Goal: Complete application form: Complete application form

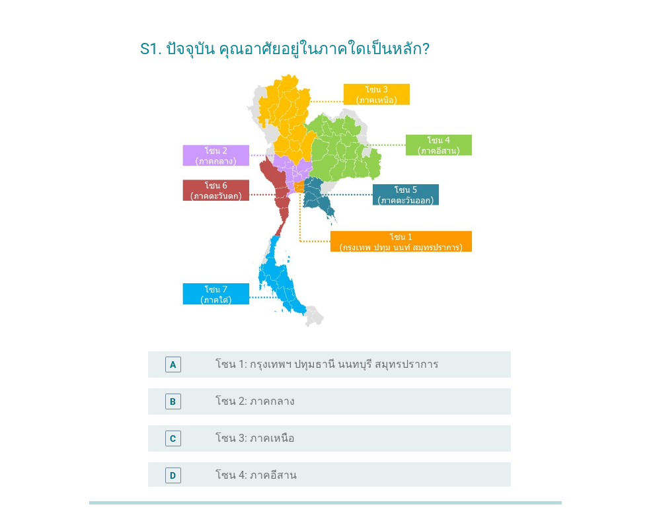
scroll to position [132, 0]
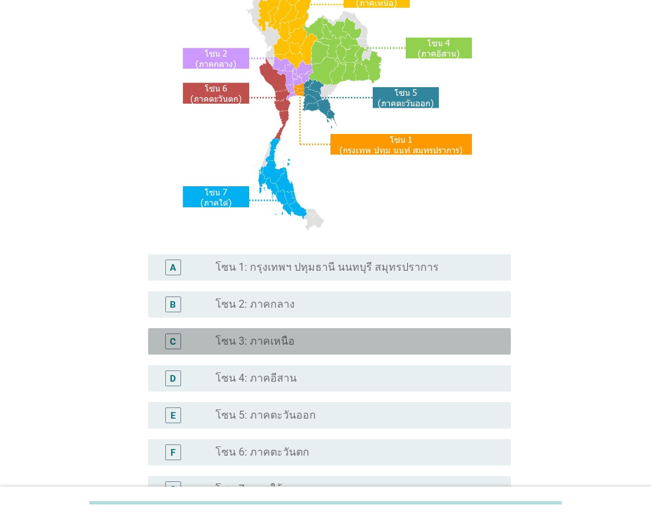
click at [174, 341] on div "C" at bounding box center [173, 342] width 6 height 14
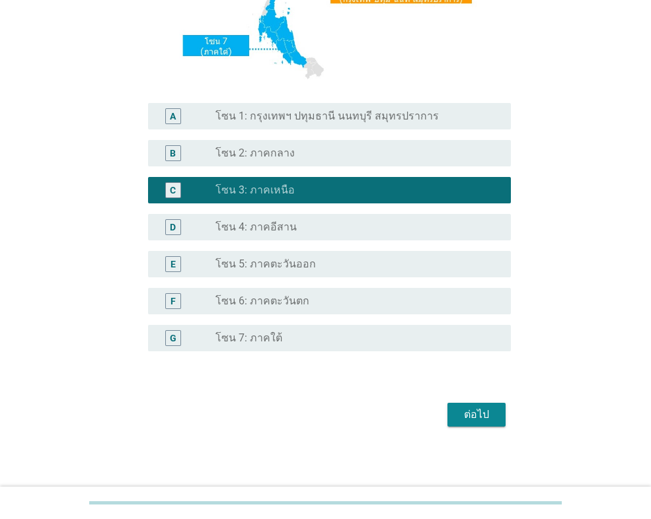
scroll to position [286, 0]
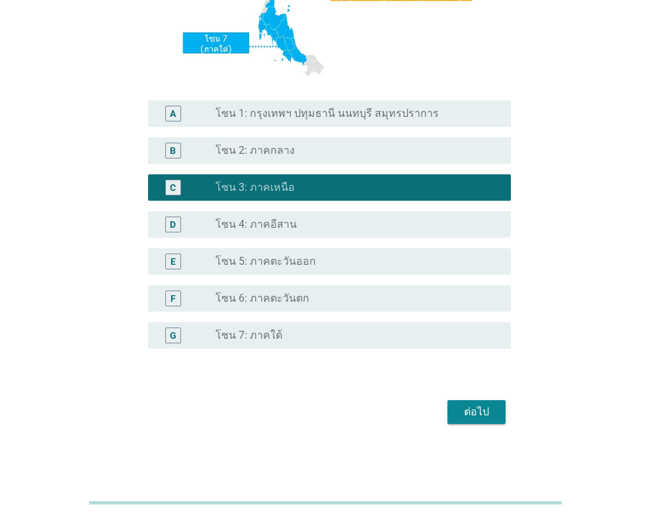
click at [484, 414] on div "ต่อไป" at bounding box center [476, 412] width 37 height 16
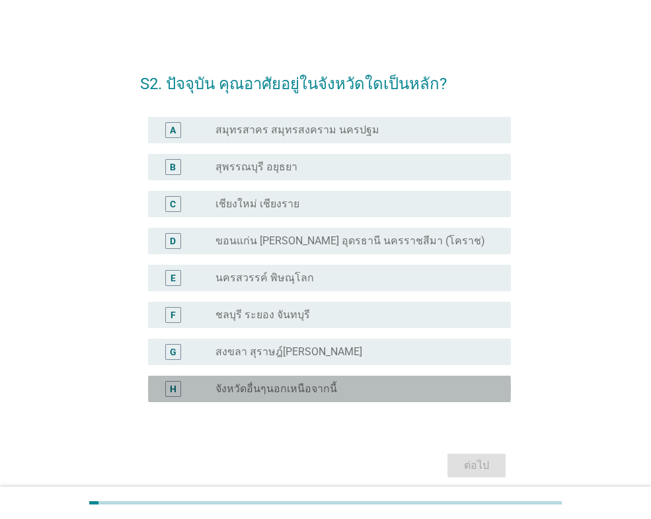
click at [173, 389] on div "H" at bounding box center [173, 389] width 7 height 14
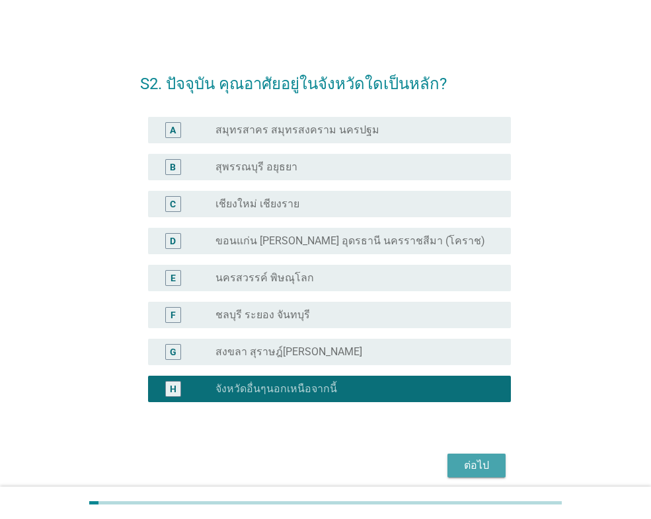
click at [467, 463] on div "ต่อไป" at bounding box center [476, 466] width 37 height 16
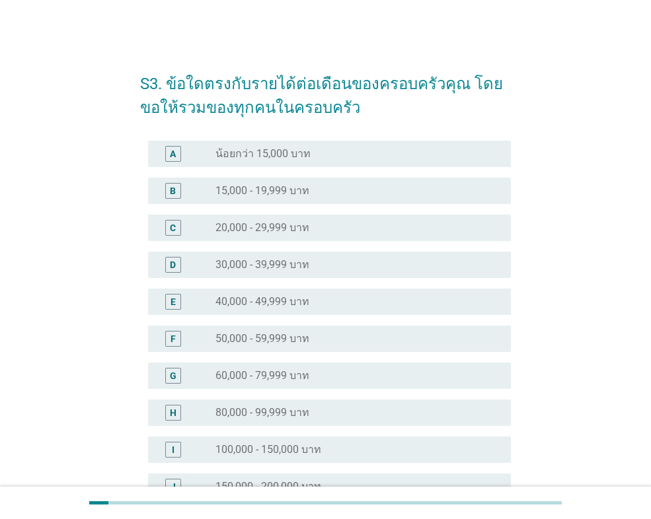
click at [176, 301] on div "E" at bounding box center [173, 302] width 16 height 16
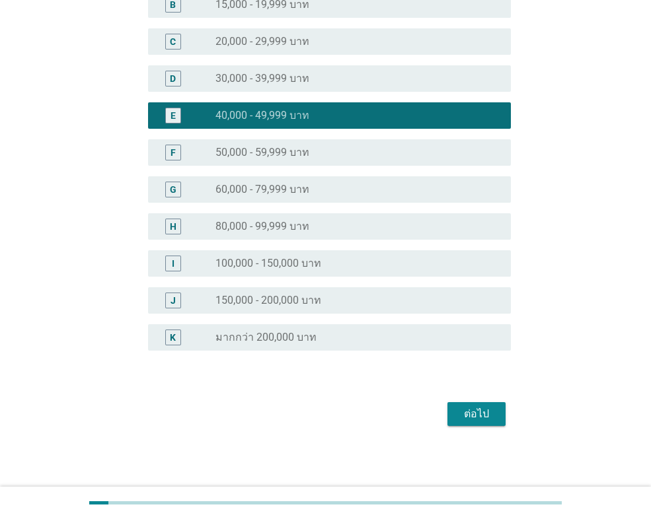
scroll to position [188, 0]
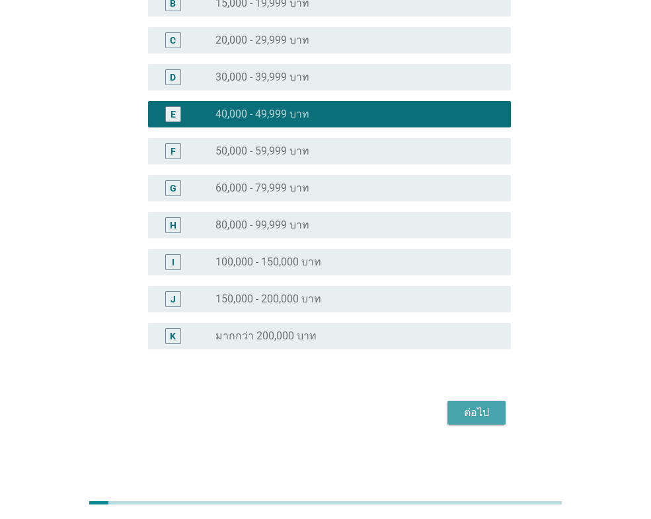
click at [472, 414] on div "ต่อไป" at bounding box center [476, 413] width 37 height 16
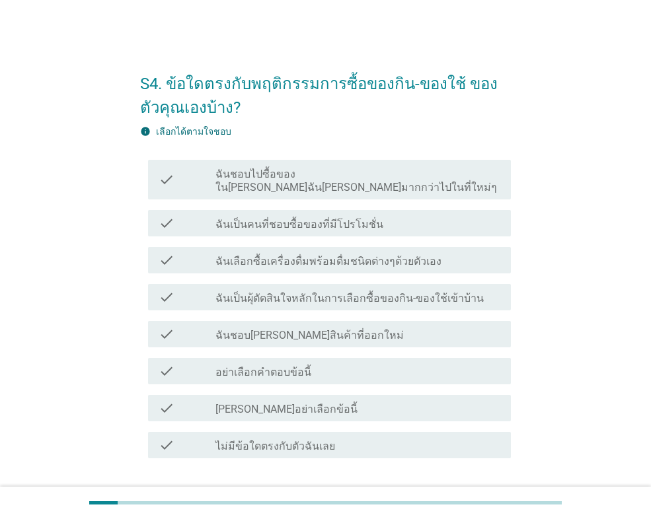
click at [187, 174] on div "check" at bounding box center [187, 179] width 57 height 29
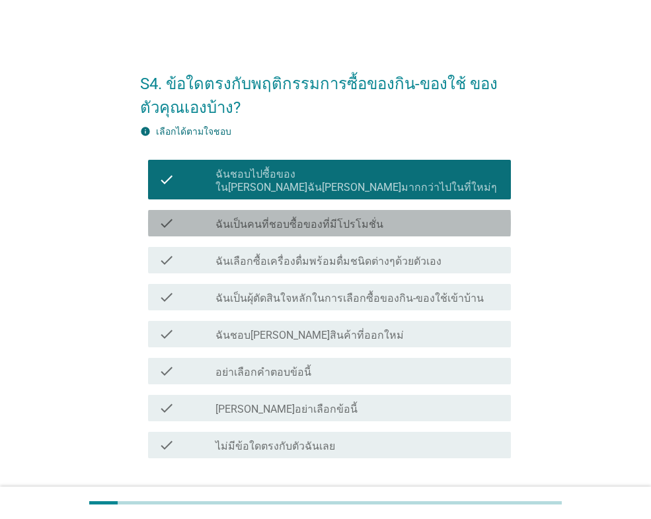
click at [185, 215] on div "check" at bounding box center [187, 223] width 57 height 16
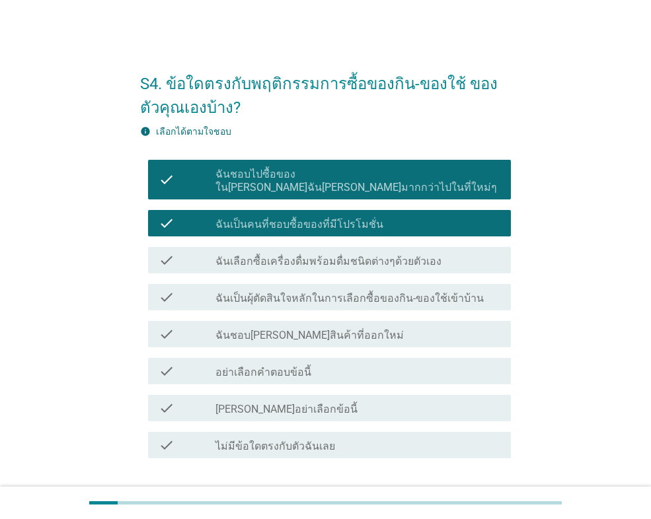
click at [183, 289] on div "check" at bounding box center [187, 297] width 57 height 16
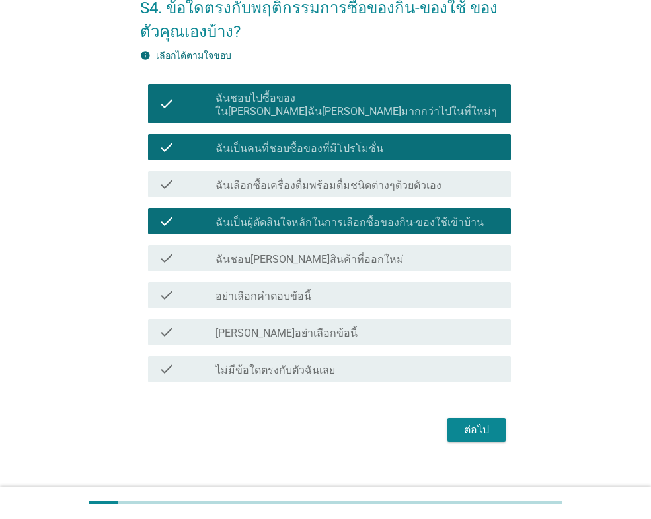
scroll to position [80, 0]
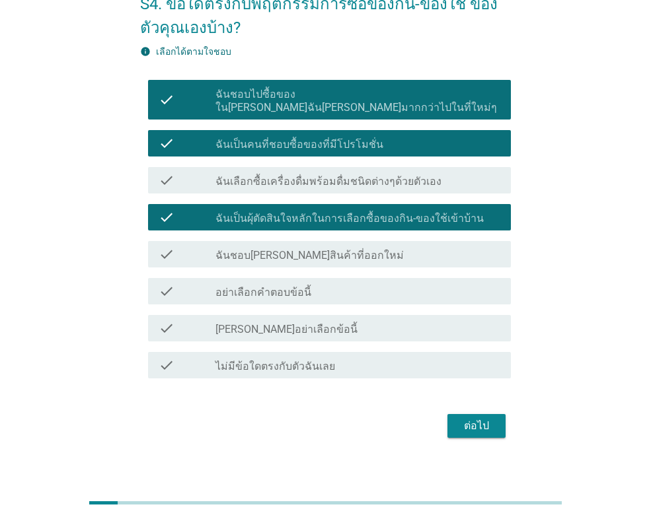
click at [482, 418] on div "ต่อไป" at bounding box center [476, 426] width 37 height 16
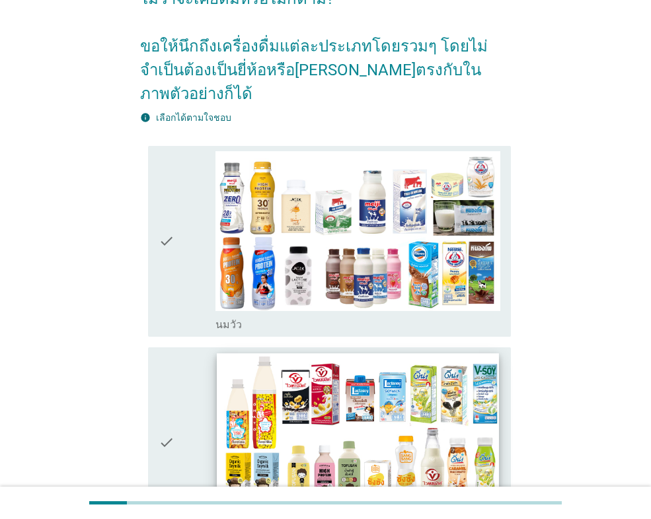
scroll to position [132, 0]
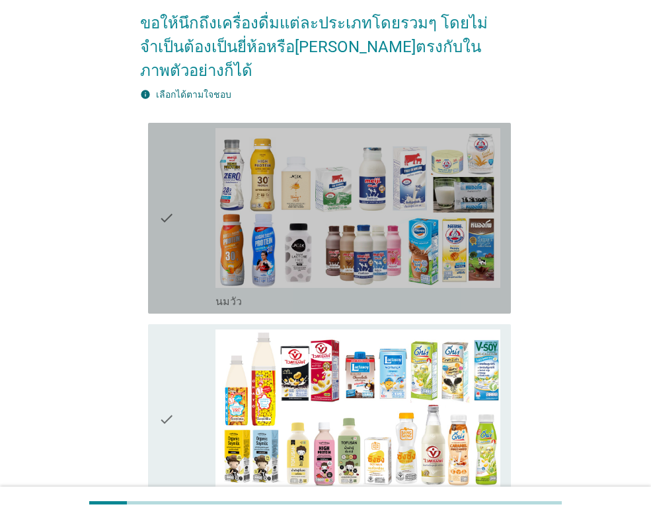
click at [176, 210] on div "check" at bounding box center [187, 218] width 57 height 180
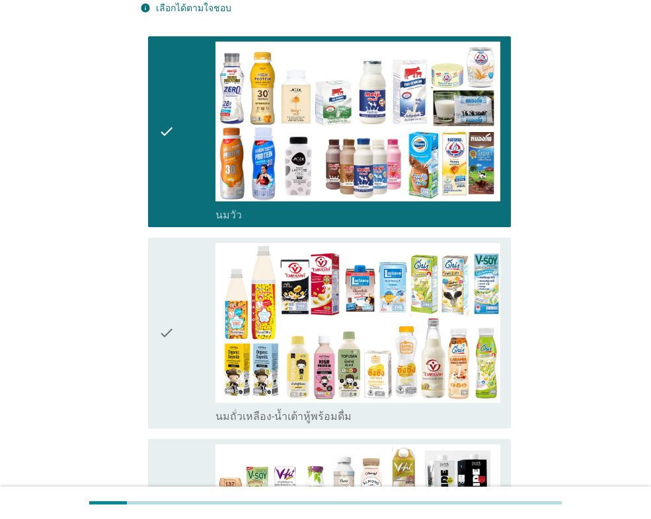
scroll to position [330, 0]
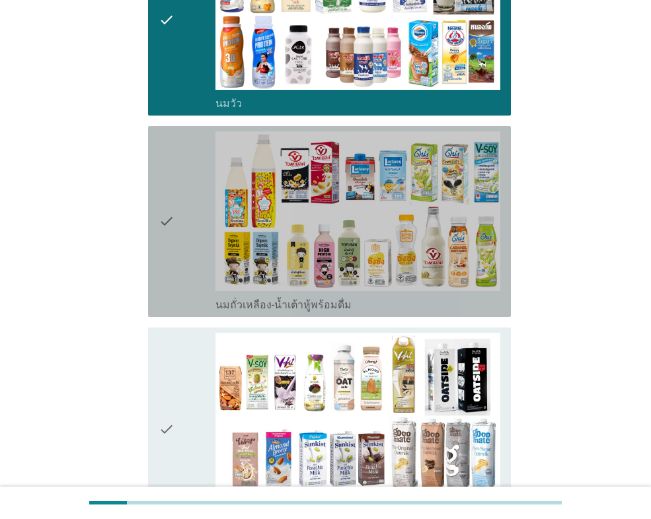
click at [172, 214] on icon "check" at bounding box center [167, 222] width 16 height 180
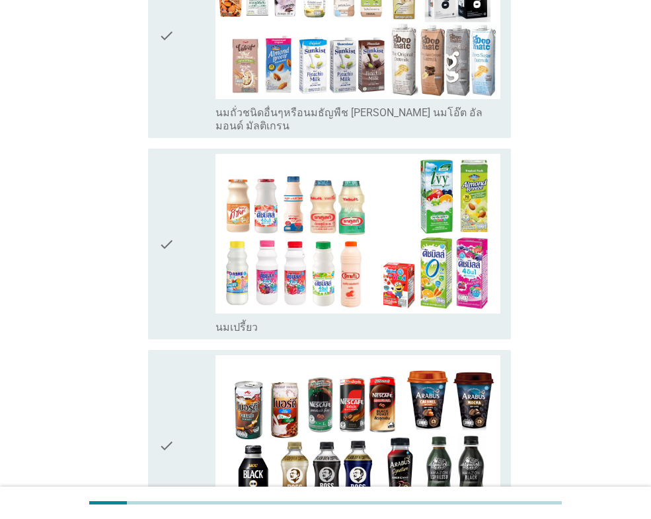
scroll to position [727, 0]
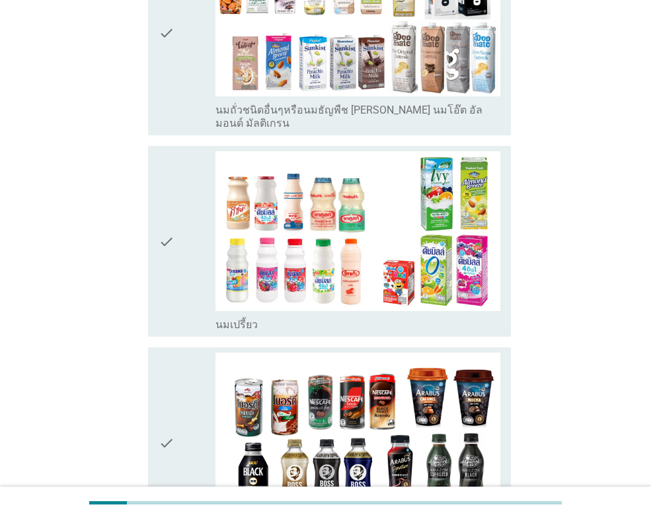
click at [186, 221] on div "check" at bounding box center [187, 241] width 57 height 180
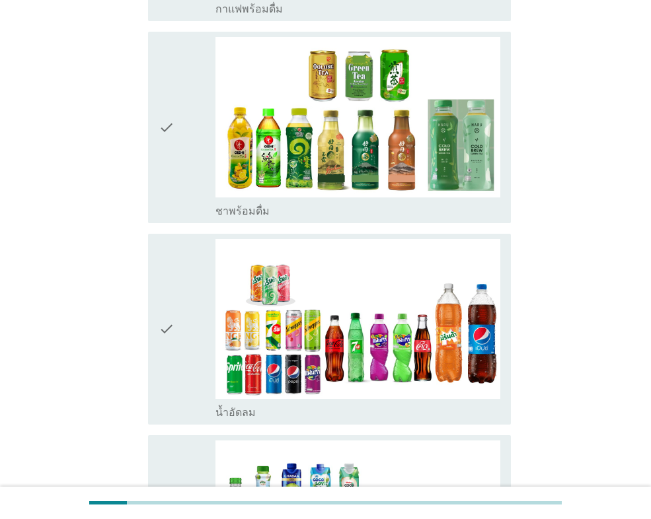
scroll to position [1256, 0]
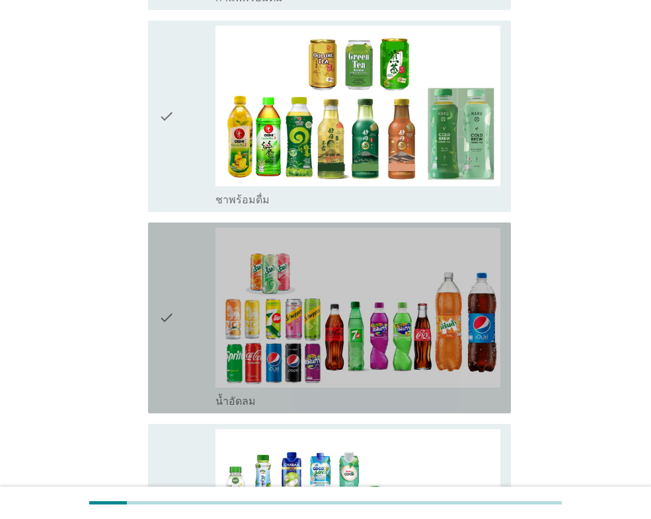
click at [188, 289] on div "check" at bounding box center [187, 318] width 57 height 180
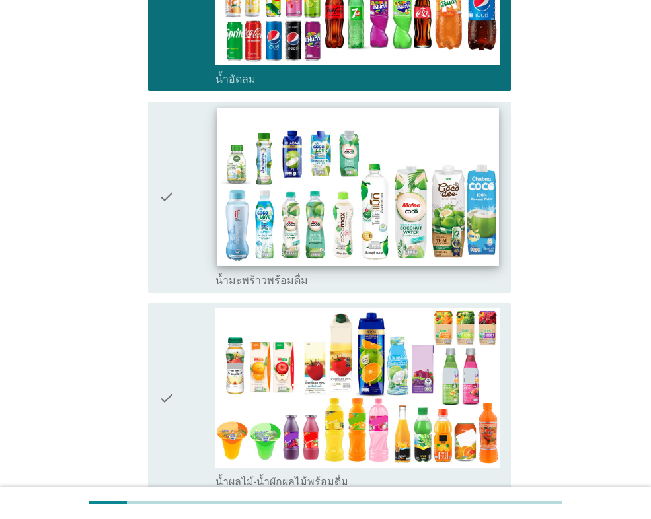
scroll to position [1586, 0]
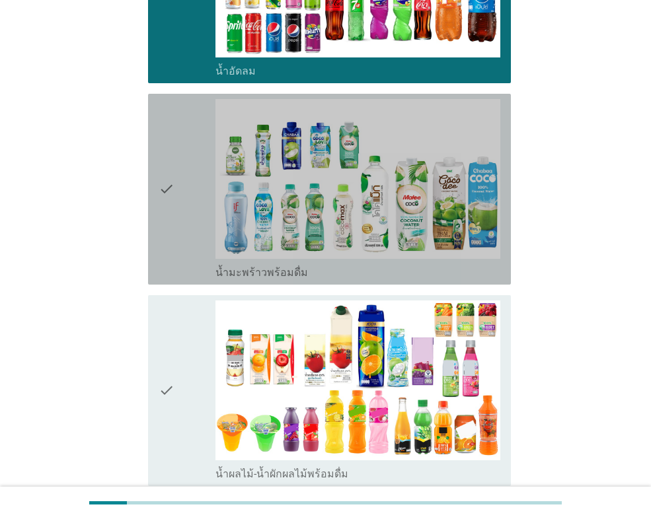
click at [187, 184] on div "check" at bounding box center [187, 189] width 57 height 180
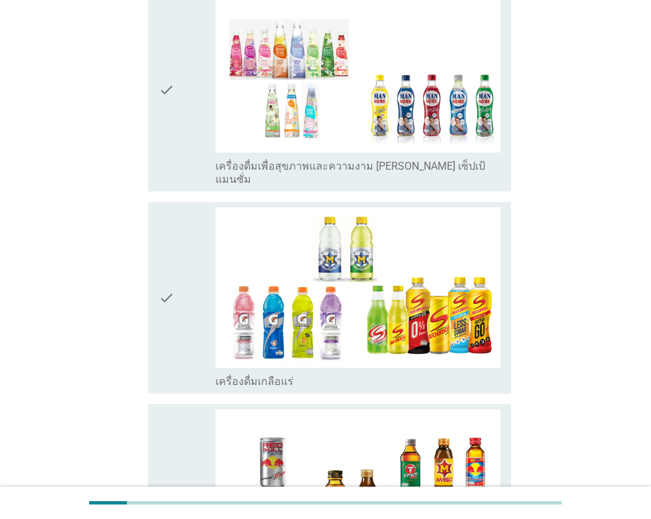
scroll to position [2313, 0]
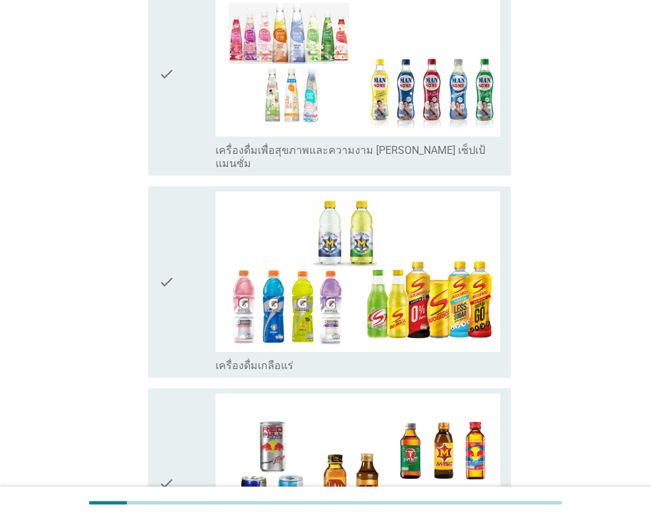
click at [189, 249] on div "check" at bounding box center [187, 282] width 57 height 180
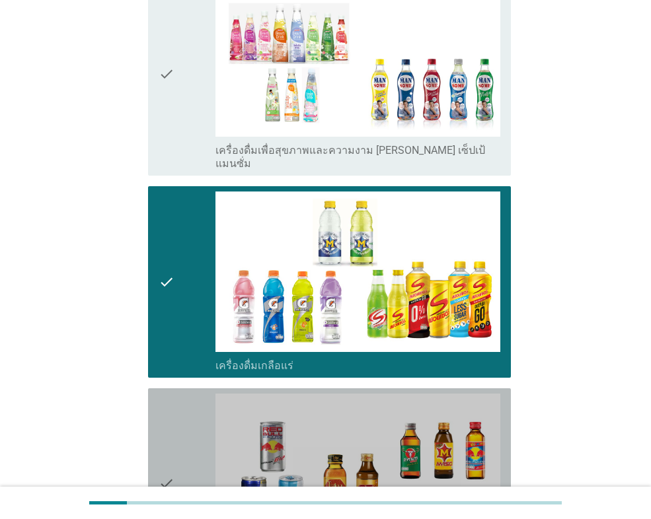
click at [196, 394] on div "check" at bounding box center [187, 484] width 57 height 180
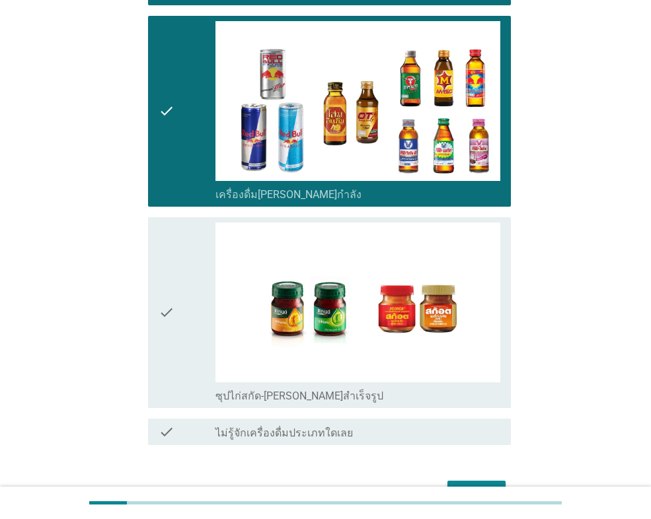
scroll to position [2716, 0]
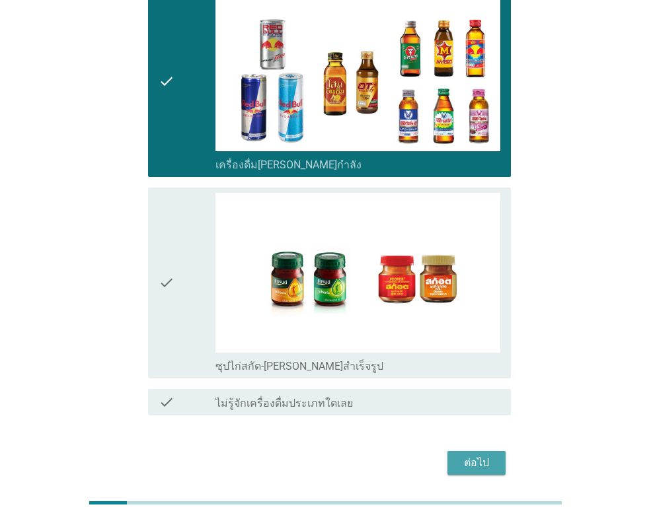
click at [474, 455] on div "ต่อไป" at bounding box center [476, 463] width 37 height 16
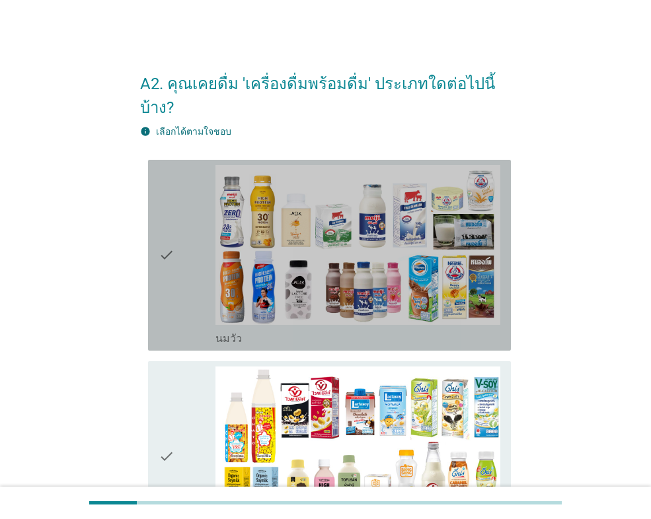
click at [190, 246] on div "check" at bounding box center [187, 255] width 57 height 180
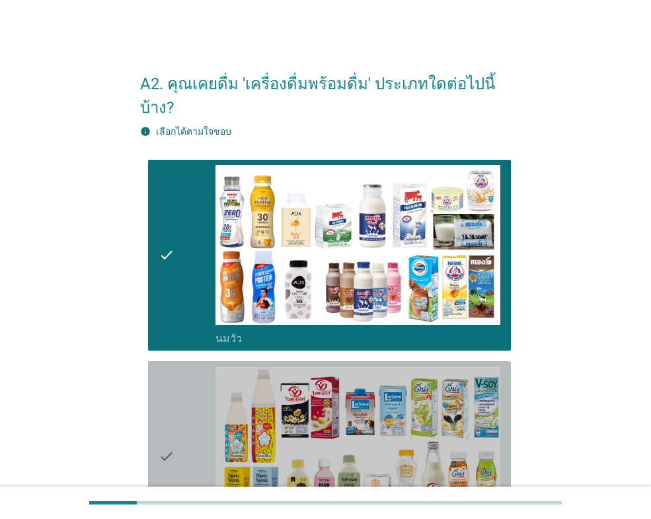
click at [195, 379] on div "check" at bounding box center [187, 457] width 57 height 180
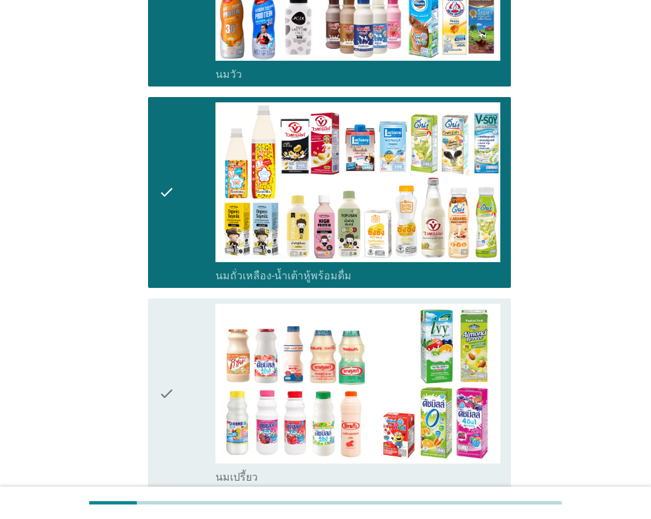
click at [194, 373] on div "check" at bounding box center [187, 394] width 57 height 180
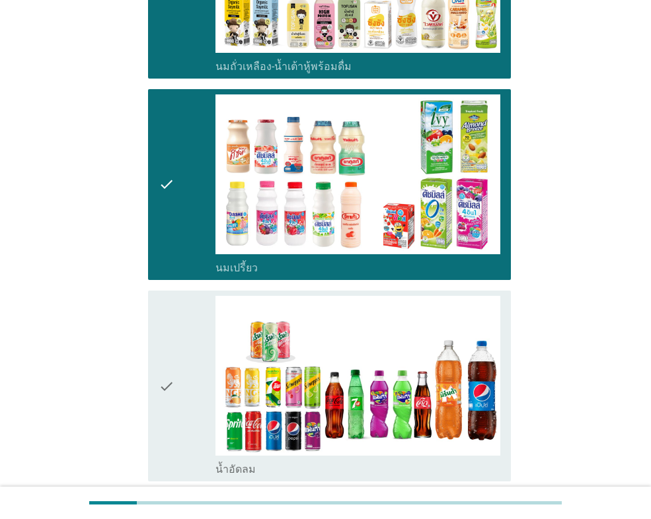
scroll to position [529, 0]
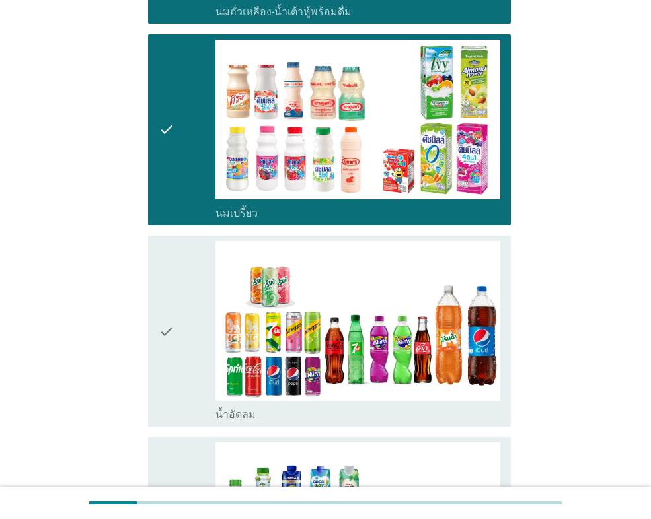
click at [196, 352] on div "check" at bounding box center [187, 331] width 57 height 180
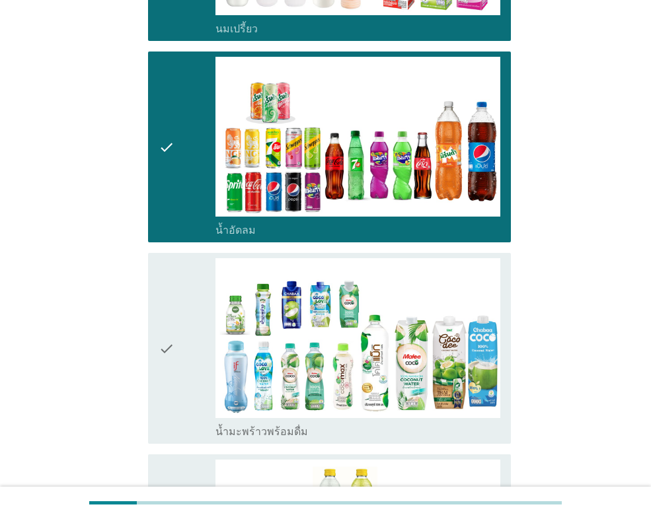
scroll to position [727, 0]
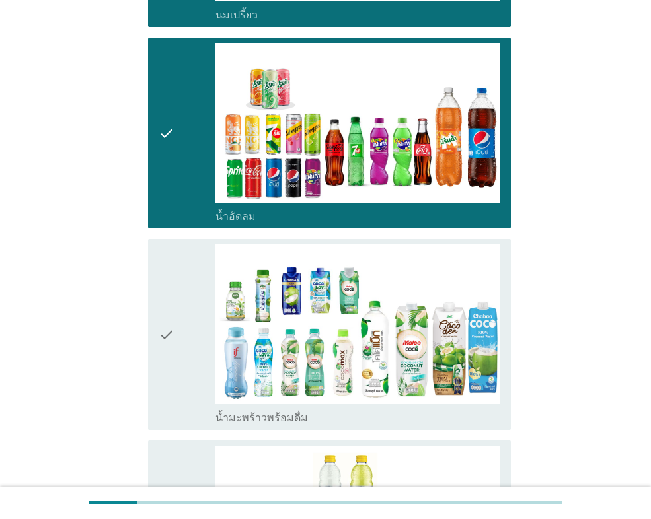
click at [194, 332] on div "check" at bounding box center [187, 335] width 57 height 180
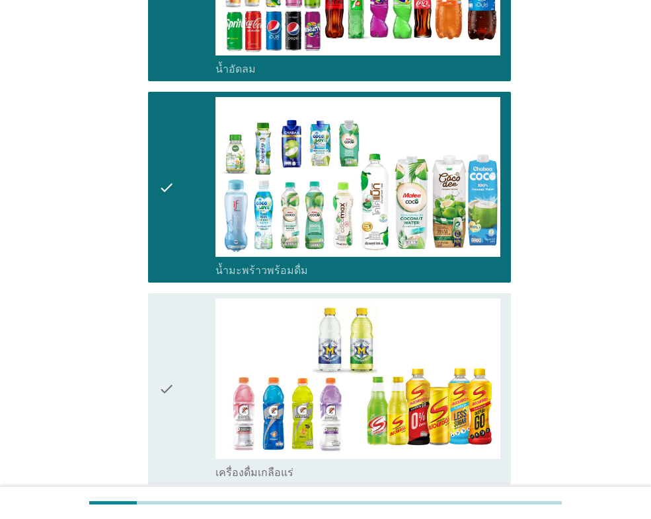
scroll to position [925, 0]
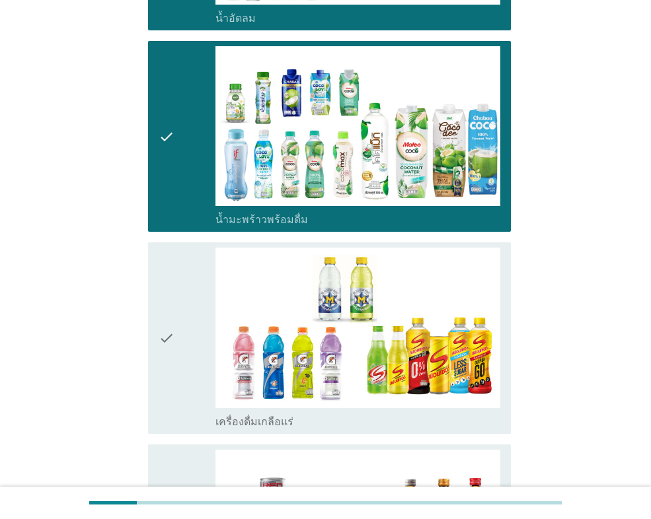
click at [188, 328] on div "check" at bounding box center [187, 338] width 57 height 180
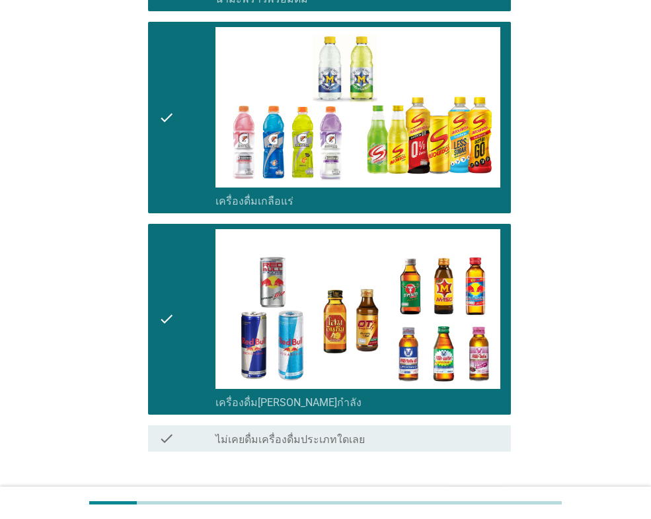
scroll to position [1209, 0]
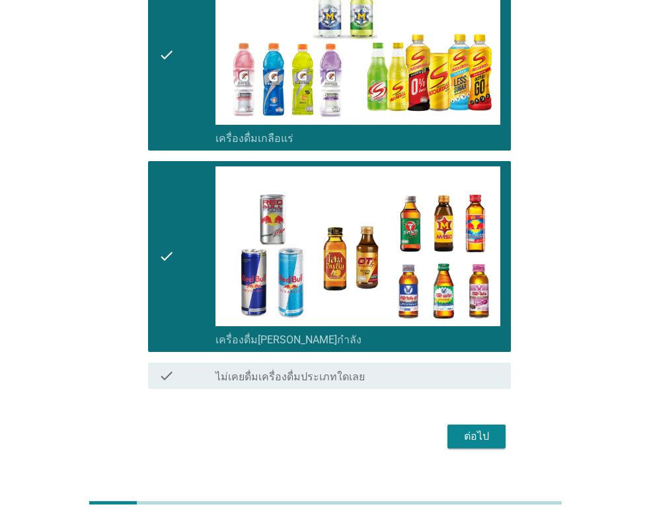
click at [486, 429] on div "ต่อไป" at bounding box center [476, 437] width 37 height 16
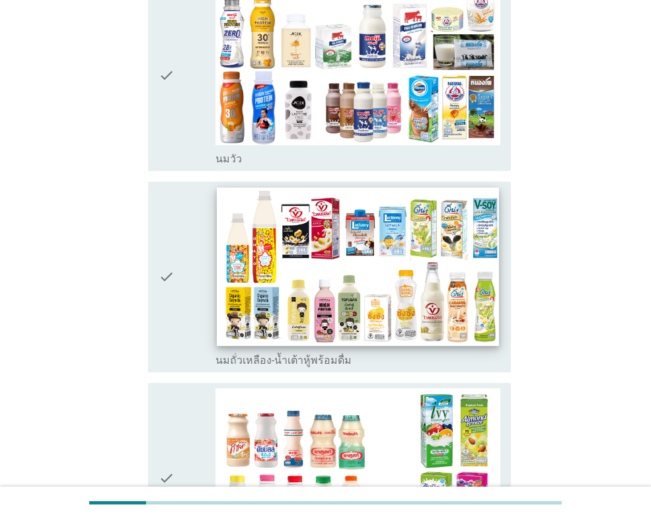
scroll to position [198, 0]
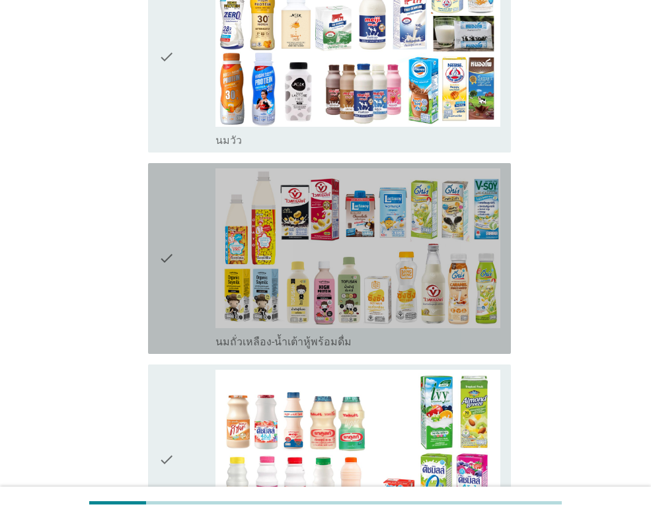
click at [190, 271] on div "check" at bounding box center [187, 259] width 57 height 180
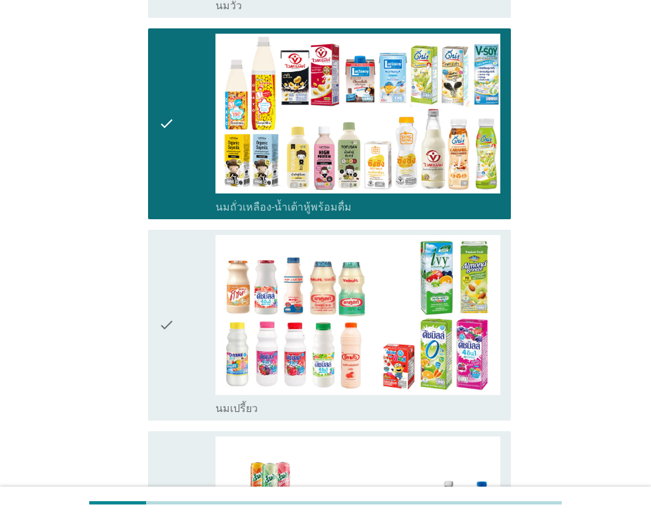
scroll to position [397, 0]
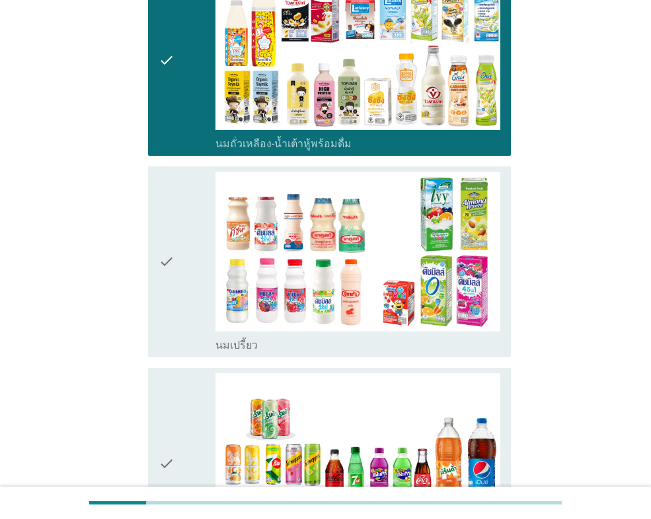
click at [196, 281] on div "check" at bounding box center [187, 262] width 57 height 180
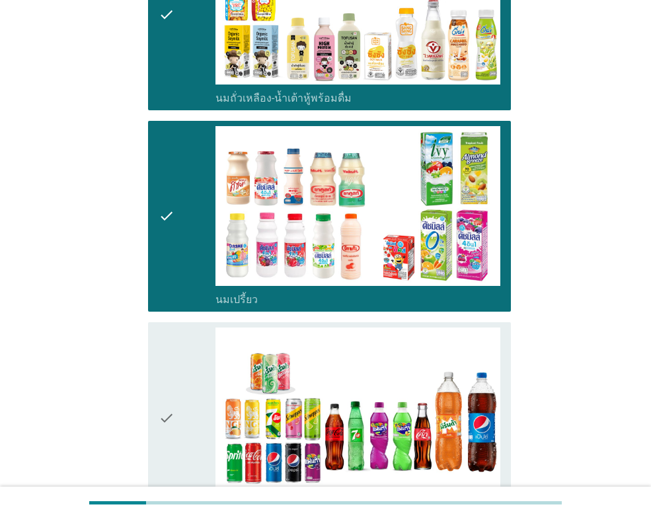
scroll to position [595, 0]
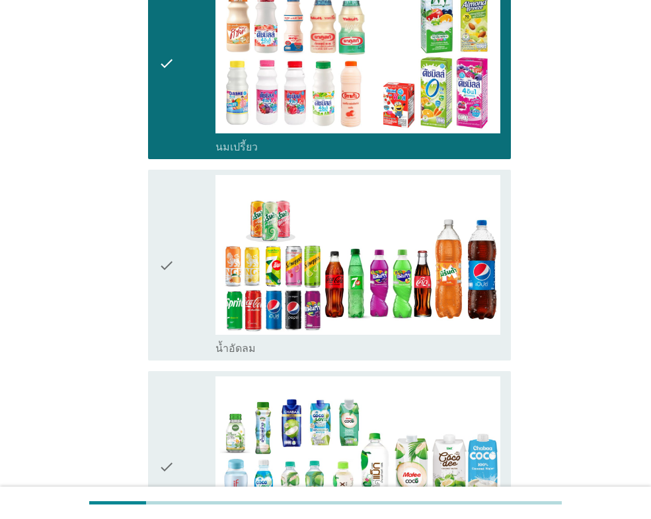
click at [190, 277] on div "check" at bounding box center [187, 265] width 57 height 180
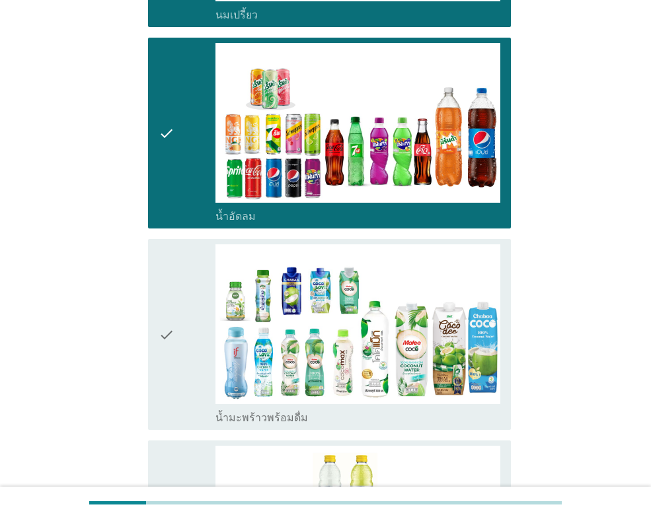
click at [195, 322] on div "check" at bounding box center [187, 335] width 57 height 180
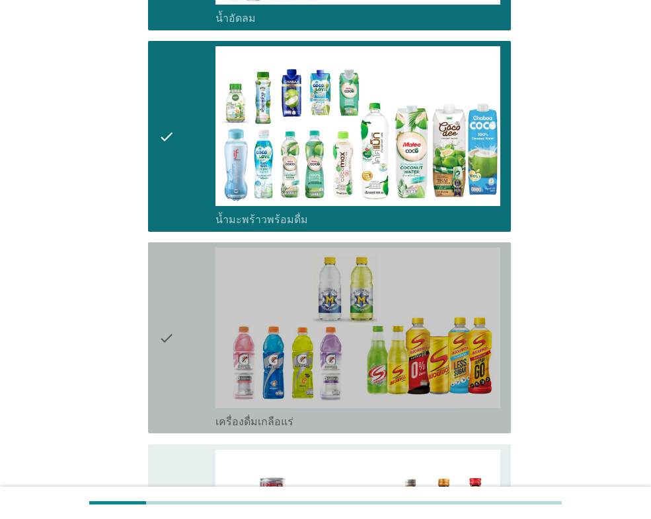
click at [198, 328] on div "check" at bounding box center [187, 338] width 57 height 180
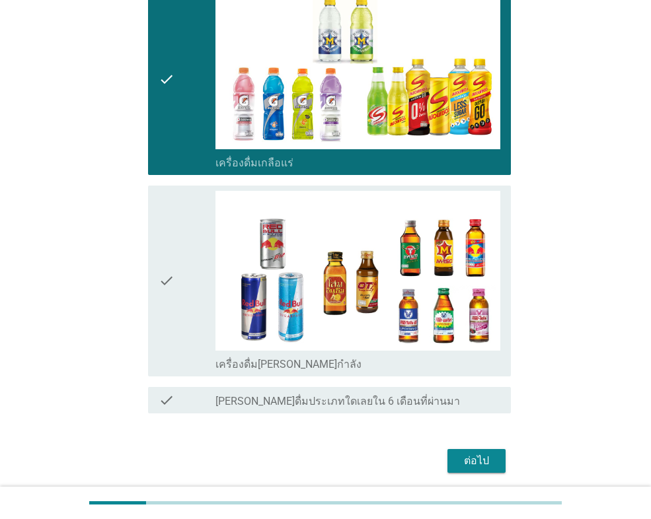
scroll to position [1190, 0]
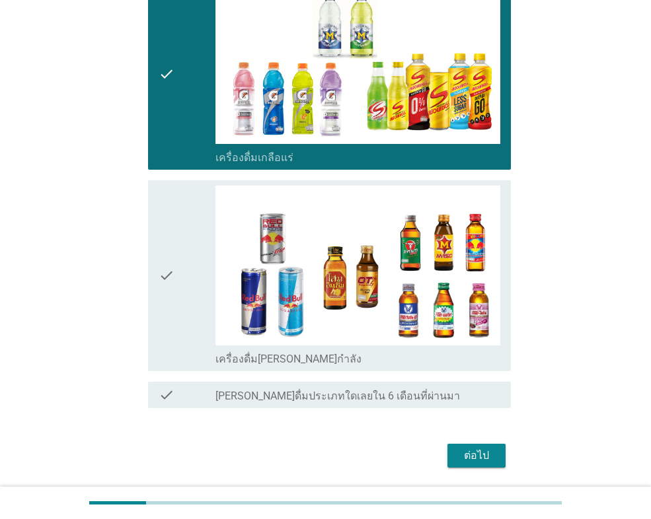
click at [194, 309] on div "check" at bounding box center [187, 276] width 57 height 180
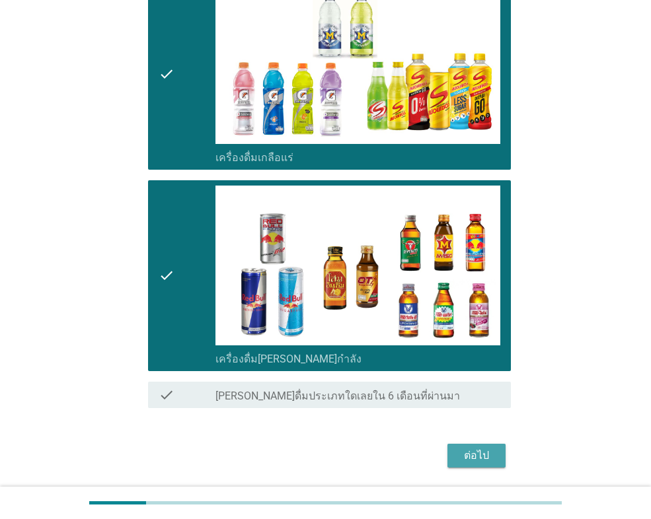
click at [473, 458] on div "ต่อไป" at bounding box center [476, 456] width 37 height 16
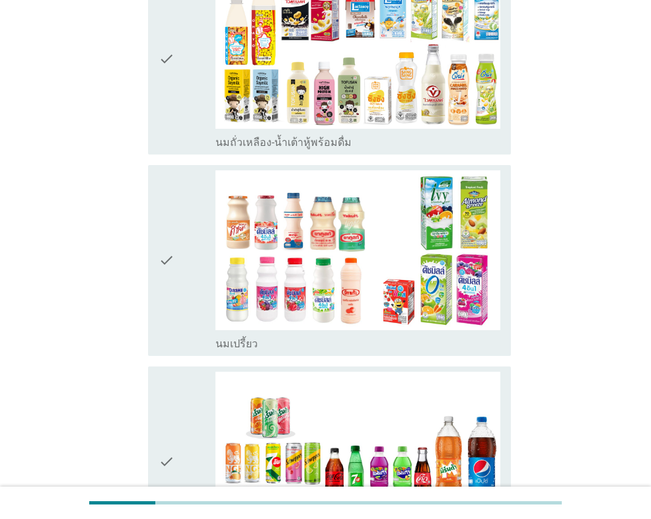
scroll to position [198, 0]
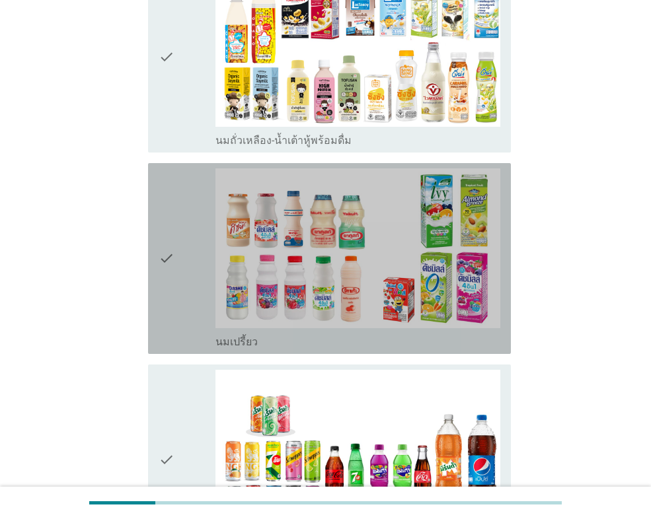
click at [205, 284] on div "check" at bounding box center [187, 259] width 57 height 180
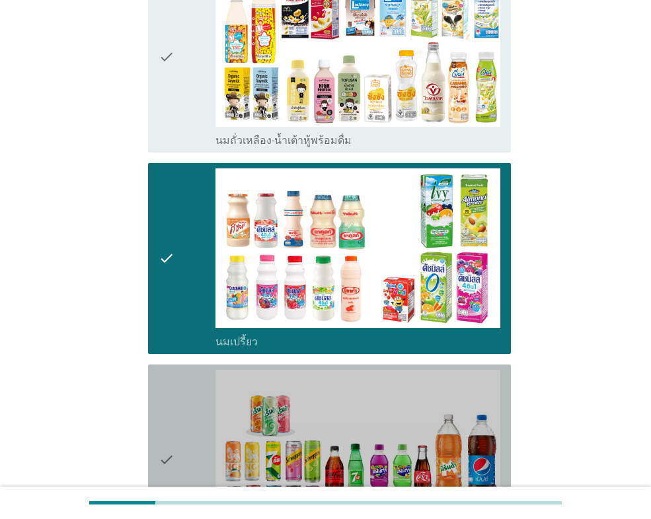
click at [198, 404] on div "check" at bounding box center [187, 460] width 57 height 180
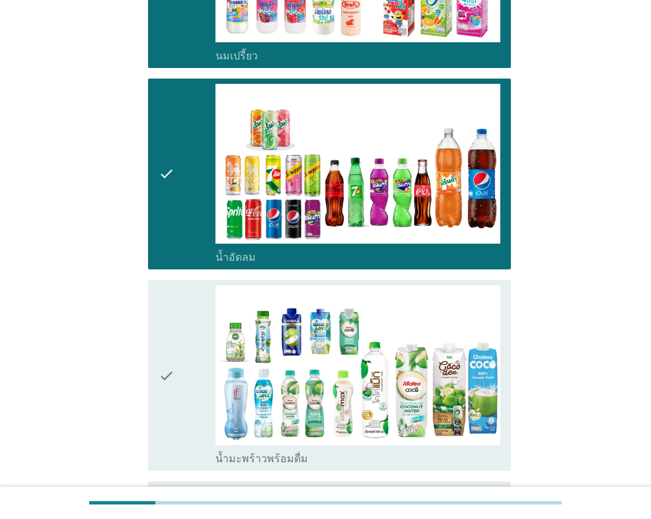
scroll to position [529, 0]
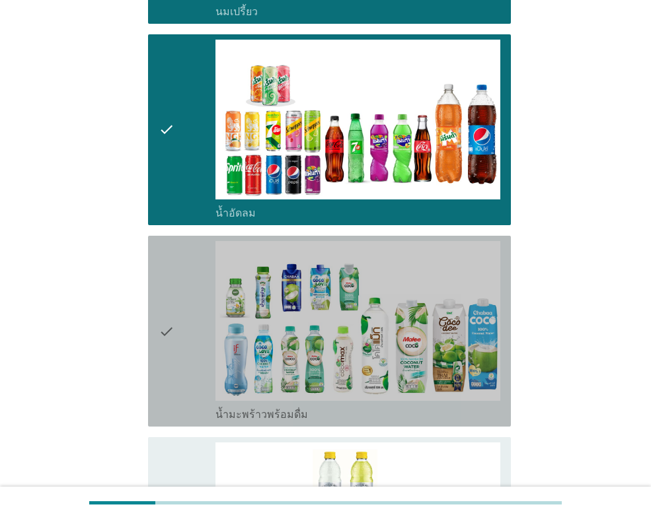
click at [197, 364] on div "check" at bounding box center [187, 331] width 57 height 180
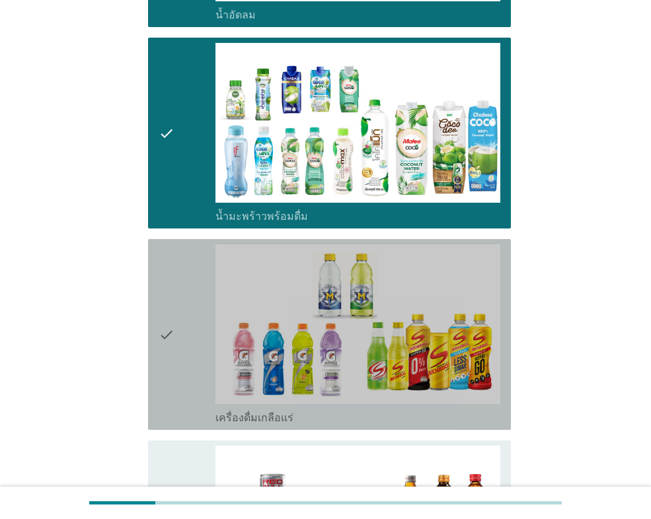
click at [202, 322] on div "check" at bounding box center [187, 335] width 57 height 180
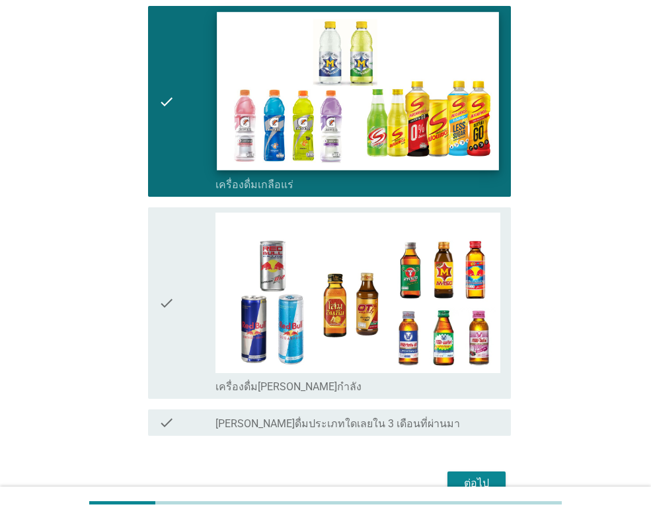
scroll to position [991, 0]
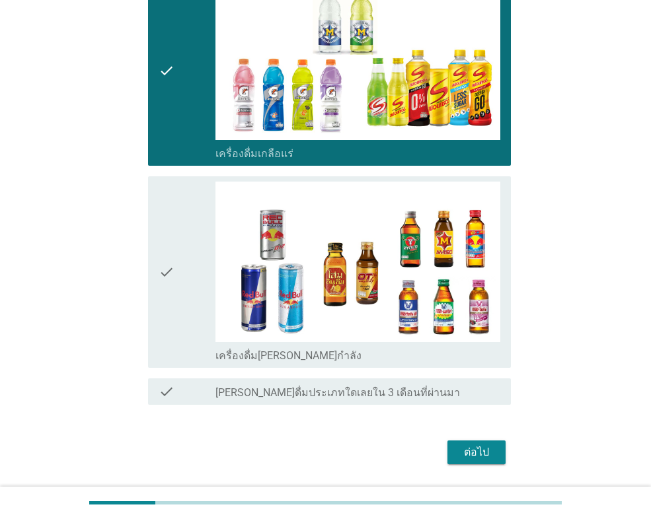
click at [189, 299] on div "check" at bounding box center [187, 272] width 57 height 180
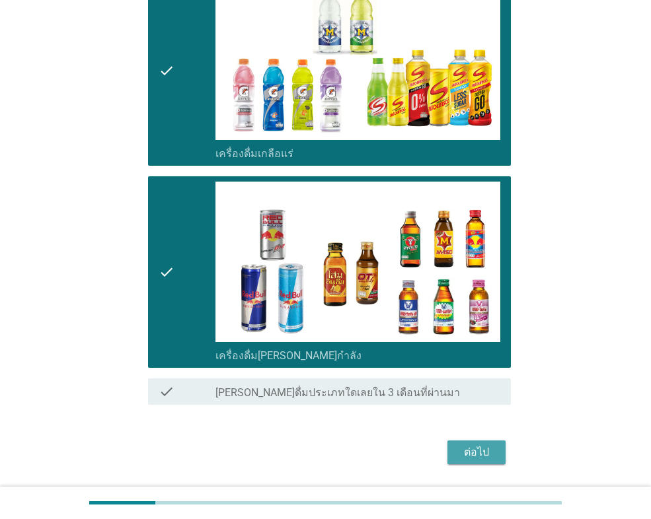
click at [477, 455] on div "ต่อไป" at bounding box center [476, 453] width 37 height 16
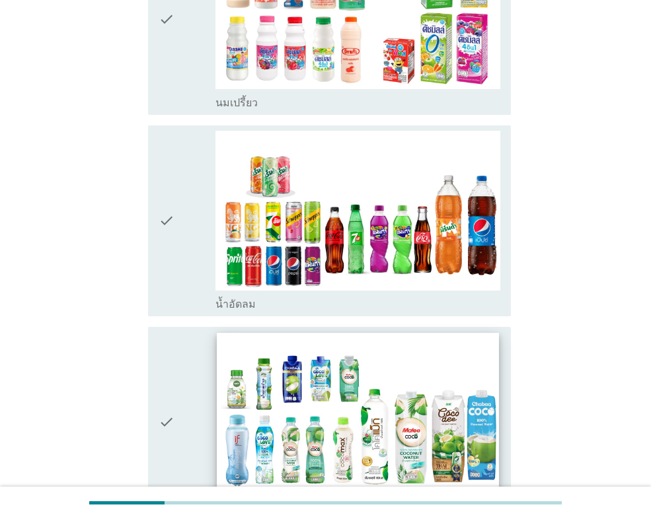
scroll to position [264, 0]
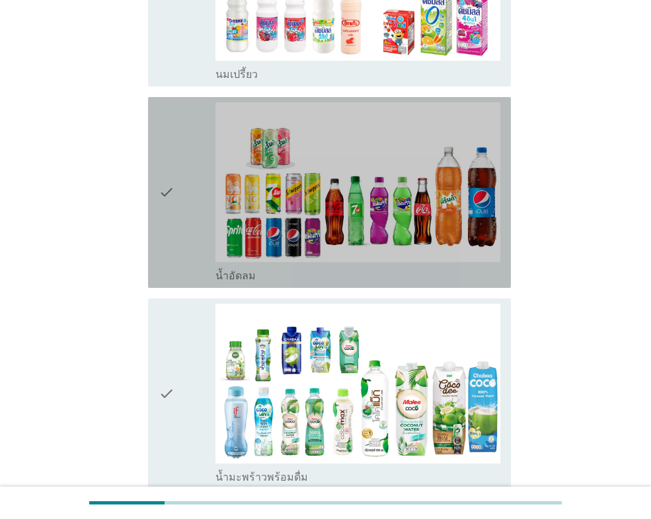
click at [189, 220] on div "check" at bounding box center [187, 192] width 57 height 180
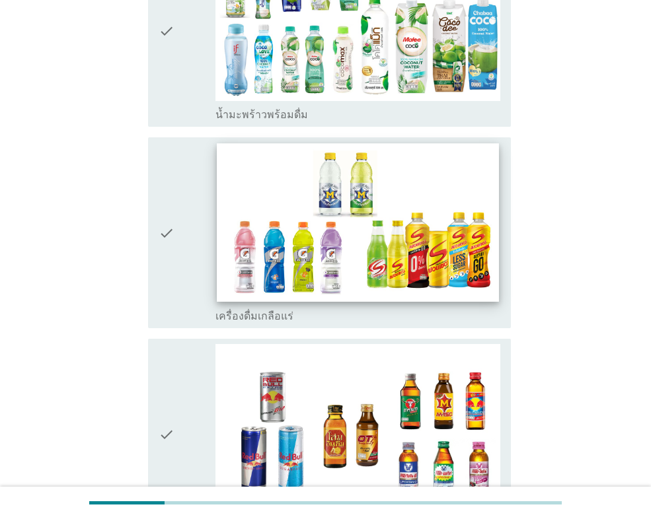
scroll to position [661, 0]
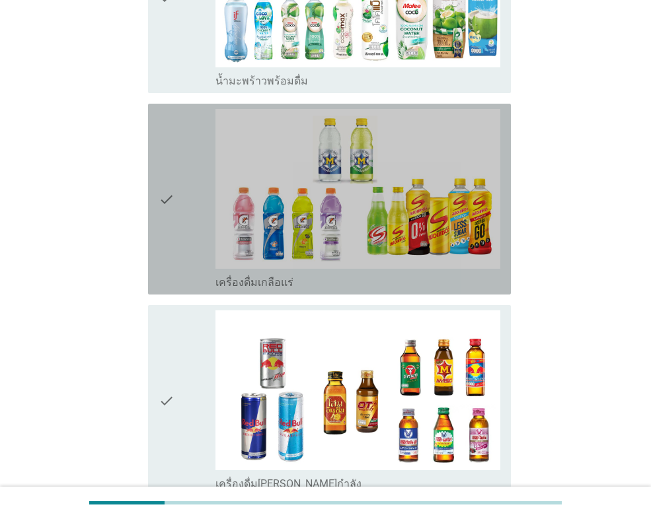
click at [190, 236] on div "check" at bounding box center [187, 199] width 57 height 180
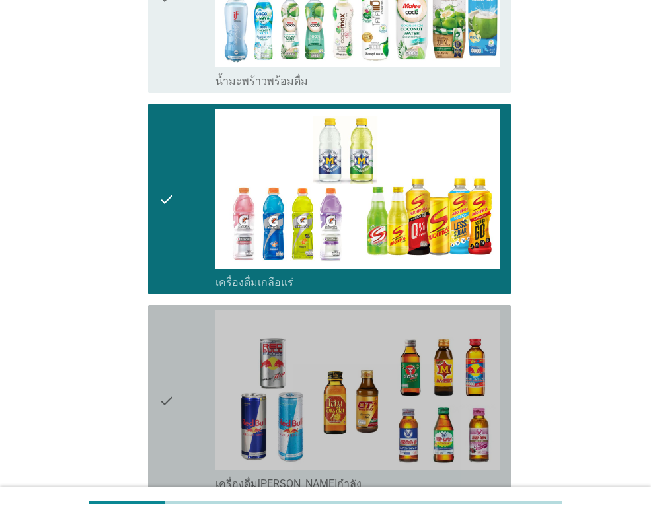
click at [191, 376] on div "check" at bounding box center [187, 401] width 57 height 180
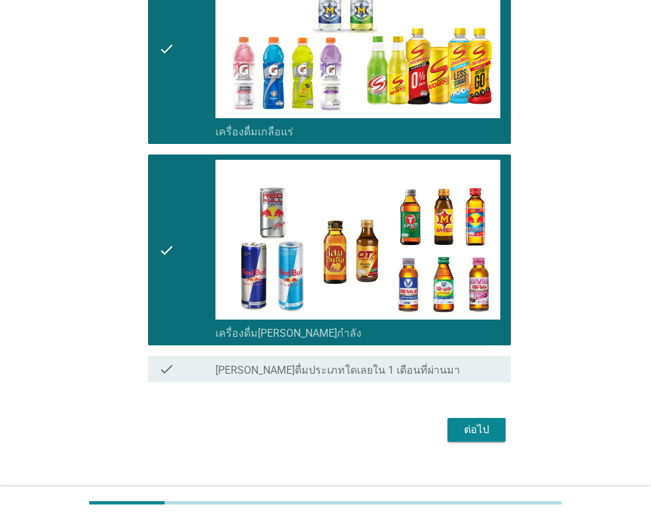
scroll to position [829, 0]
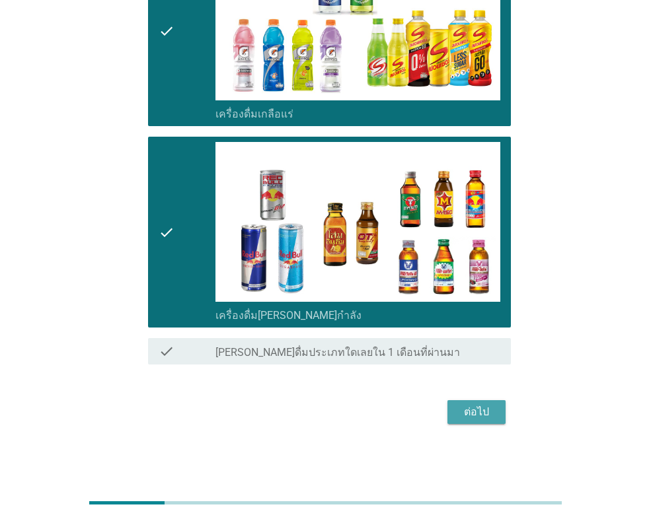
click at [478, 410] on div "ต่อไป" at bounding box center [476, 412] width 37 height 16
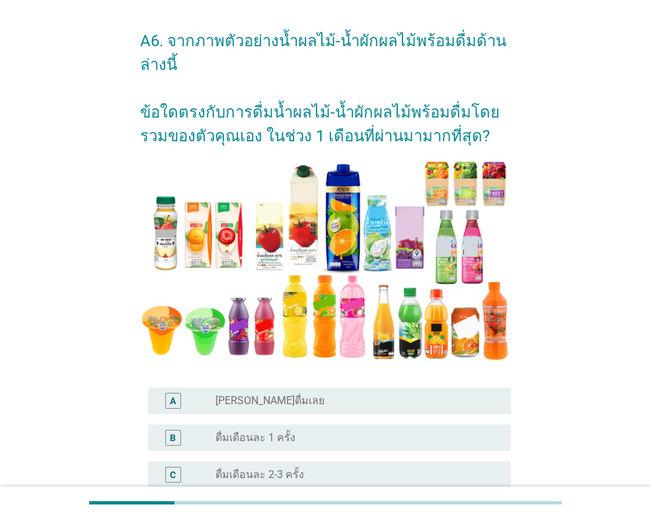
scroll to position [66, 0]
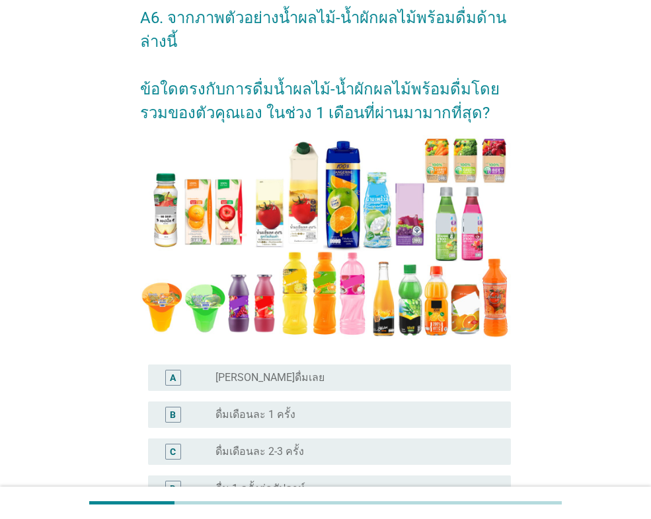
click at [175, 411] on div "B" at bounding box center [173, 415] width 6 height 14
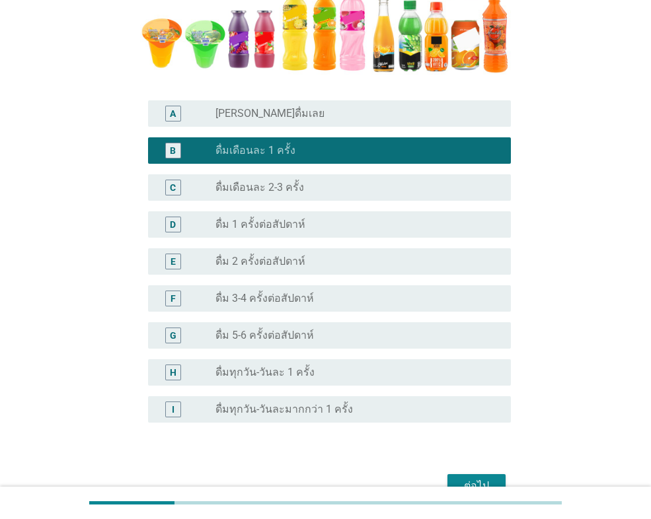
scroll to position [397, 0]
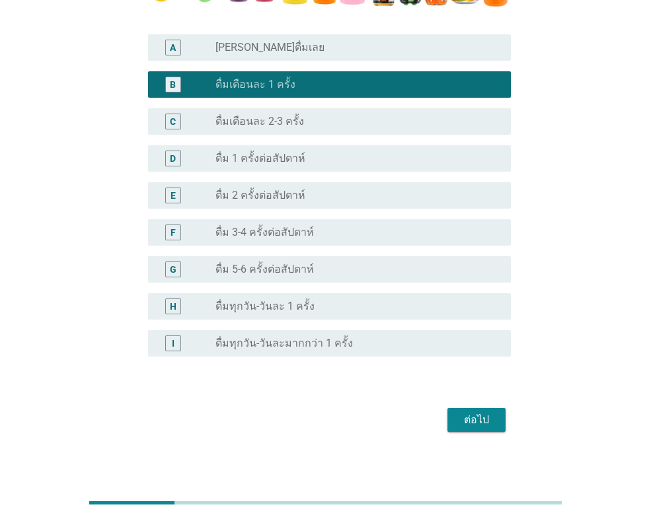
click at [473, 423] on div "ต่อไป" at bounding box center [476, 420] width 37 height 16
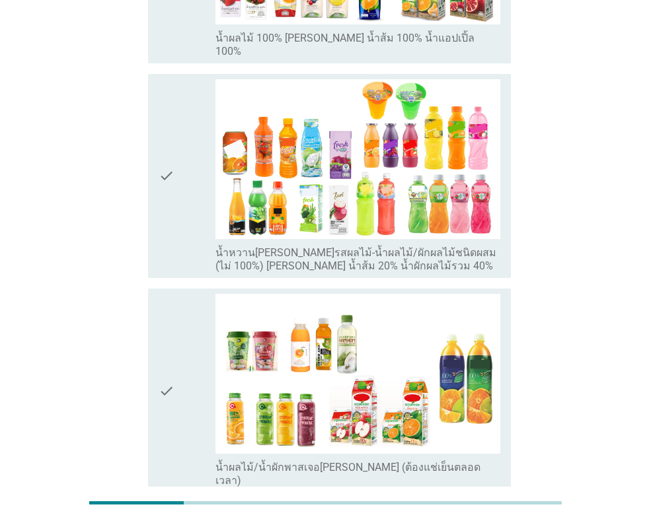
scroll to position [529, 0]
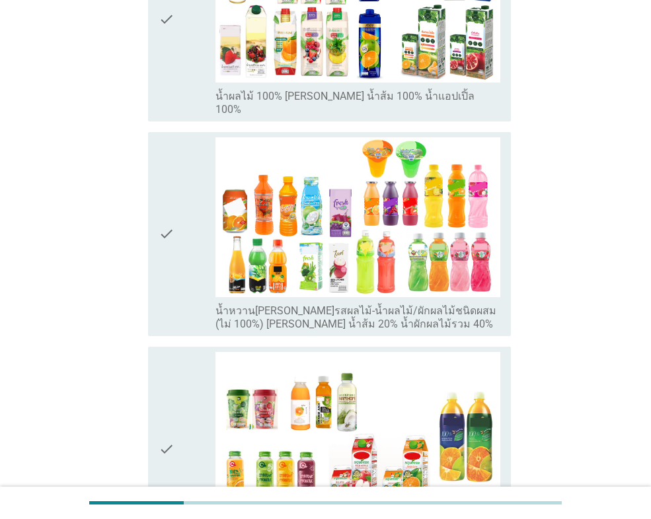
click at [200, 208] on div "check" at bounding box center [187, 234] width 57 height 194
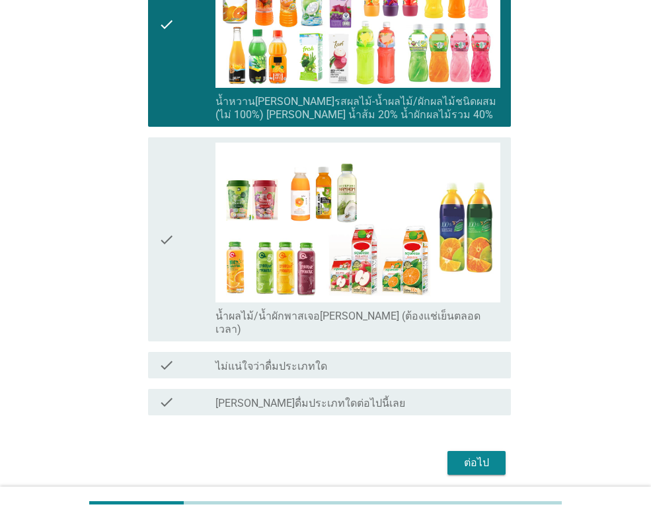
scroll to position [739, 0]
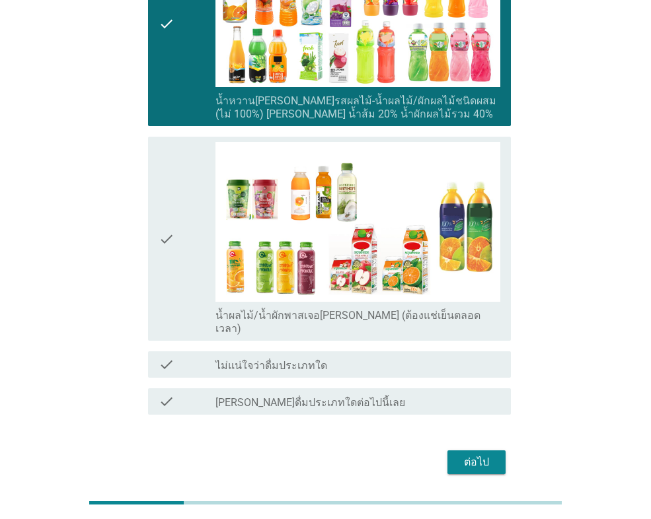
click at [484, 455] on div "ต่อไป" at bounding box center [476, 463] width 37 height 16
